Goal: Information Seeking & Learning: Learn about a topic

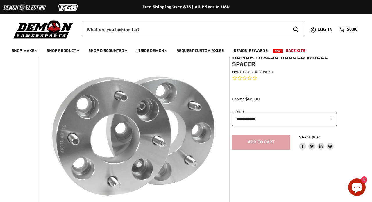
scroll to position [24, 0]
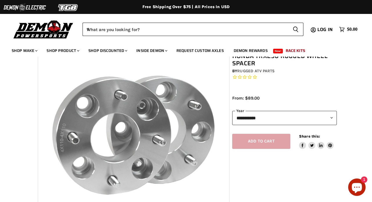
select select "****"
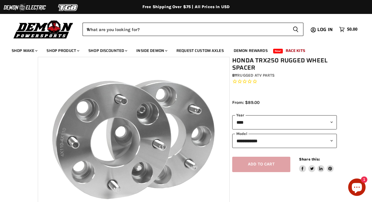
scroll to position [21, 0]
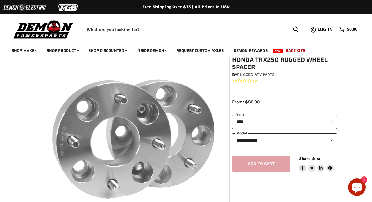
select select "**********"
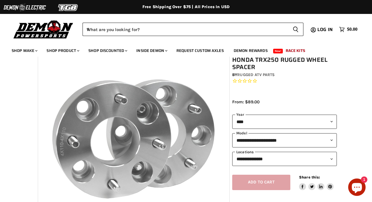
select select "****"
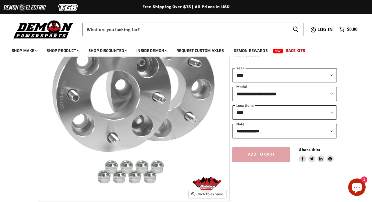
scroll to position [67, 0]
click at [338, 132] on article "Zoom icon Click to expand Tap to zoom Chevron down icon" at bounding box center [186, 120] width 349 height 221
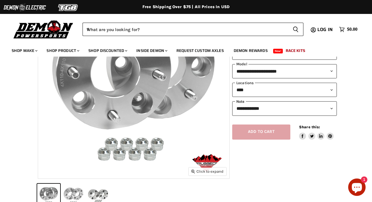
scroll to position [119, 0]
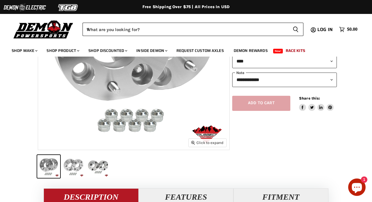
click at [80, 164] on button "Honda TRX250 Rugged Wheel Spacer thumbnail" at bounding box center [73, 166] width 23 height 23
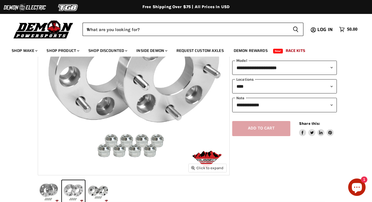
scroll to position [94, 0]
click at [103, 193] on button "Honda TRX250 Rugged Wheel Spacer thumbnail" at bounding box center [98, 191] width 23 height 23
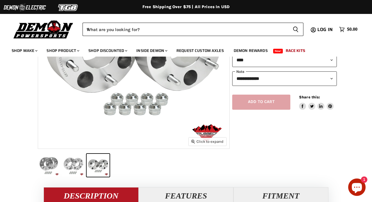
scroll to position [120, 0]
click at [73, 164] on button "Honda TRX250 Rugged Wheel Spacer thumbnail" at bounding box center [73, 165] width 23 height 23
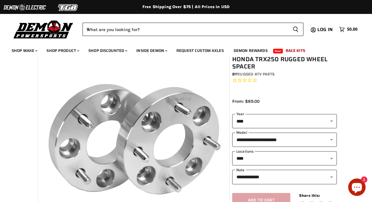
scroll to position [99, 0]
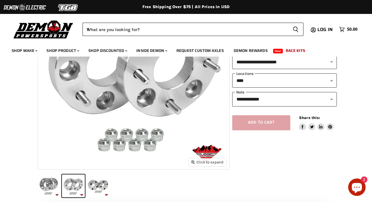
click at [54, 181] on button "Honda TRX250 Rugged Wheel Spacer thumbnail" at bounding box center [48, 186] width 23 height 23
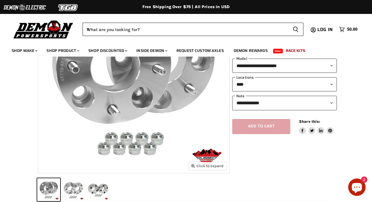
scroll to position [101, 0]
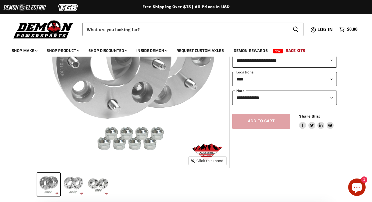
click at [99, 180] on button "Honda TRX250 Rugged Wheel Spacer thumbnail" at bounding box center [98, 184] width 23 height 23
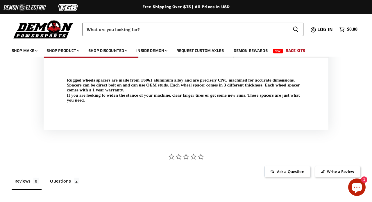
scroll to position [247, 0]
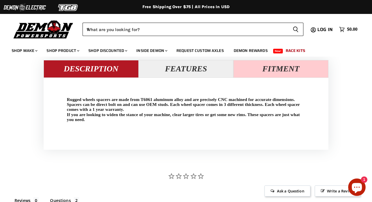
click at [268, 70] on button "Fitment" at bounding box center [280, 68] width 95 height 17
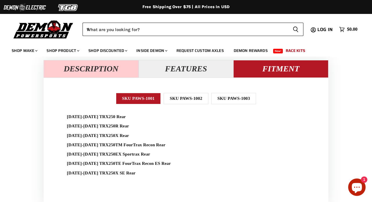
click at [104, 76] on button "Description" at bounding box center [91, 68] width 95 height 17
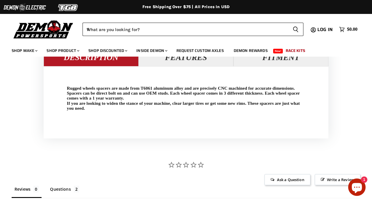
scroll to position [255, 0]
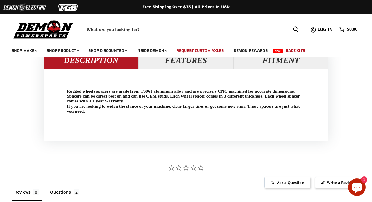
click at [193, 54] on link "Request Custom Axles" at bounding box center [200, 51] width 56 height 12
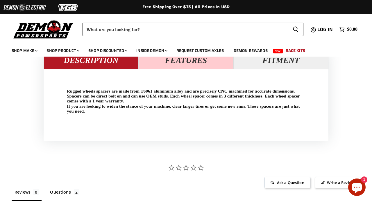
click at [180, 66] on button "Features" at bounding box center [186, 60] width 95 height 17
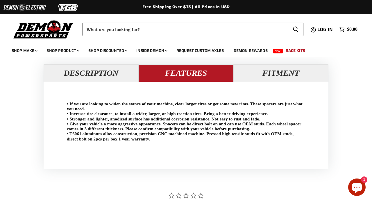
scroll to position [236, 0]
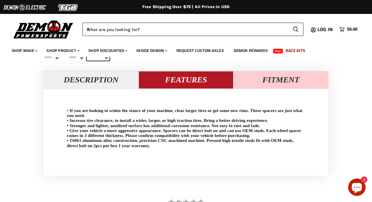
click at [266, 72] on button "Fitment" at bounding box center [280, 79] width 95 height 17
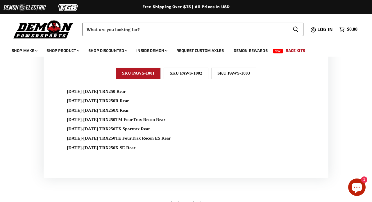
scroll to position [274, 0]
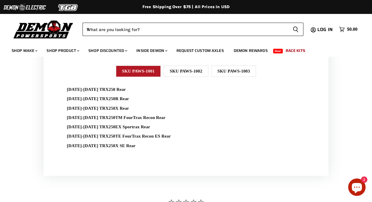
click at [177, 72] on div "SKU PAWS-1002" at bounding box center [186, 71] width 45 height 11
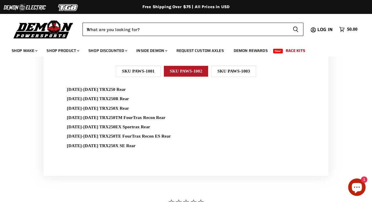
click at [237, 68] on div "SKU PAWS-1003" at bounding box center [233, 71] width 45 height 11
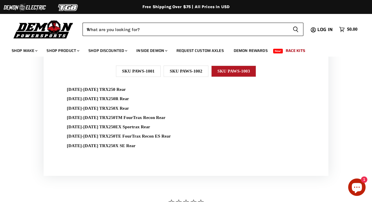
click at [136, 73] on div "SKU PAWS-1001" at bounding box center [138, 71] width 45 height 11
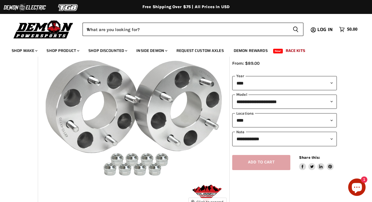
scroll to position [59, 0]
click at [113, 123] on img "Main content" at bounding box center [133, 113] width 191 height 191
